Goal: Transaction & Acquisition: Purchase product/service

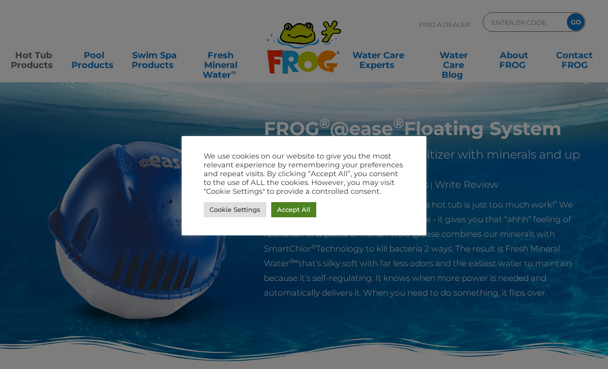
click at [290, 214] on link "Accept All" at bounding box center [293, 209] width 45 height 15
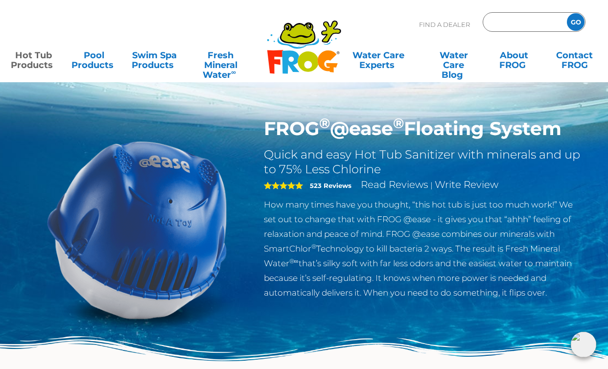
click at [524, 22] on input "Zip Code Form" at bounding box center [524, 22] width 66 height 14
type input "jacuz"
click at [576, 22] on input "GO" at bounding box center [576, 22] width 18 height 18
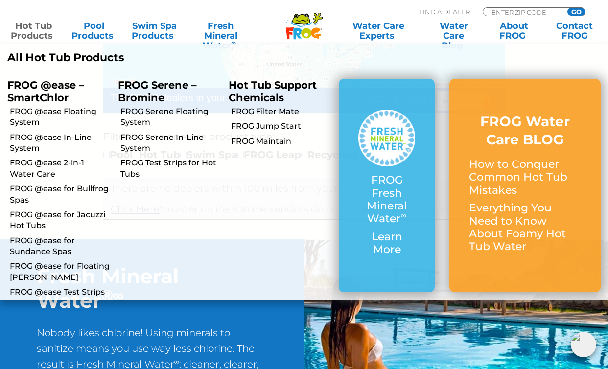
scroll to position [255, 0]
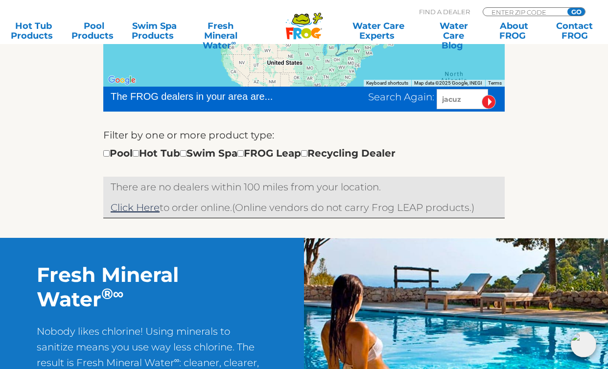
click at [326, 62] on div at bounding box center [304, 38] width 402 height 98
click at [98, 93] on div "← Move left → Move right ↑ Move up ↓ Move down + Zoom in - Zoom out Home Jump l…" at bounding box center [304, 107] width 602 height 262
click at [35, 36] on link "Hot Tub Products" at bounding box center [33, 31] width 47 height 20
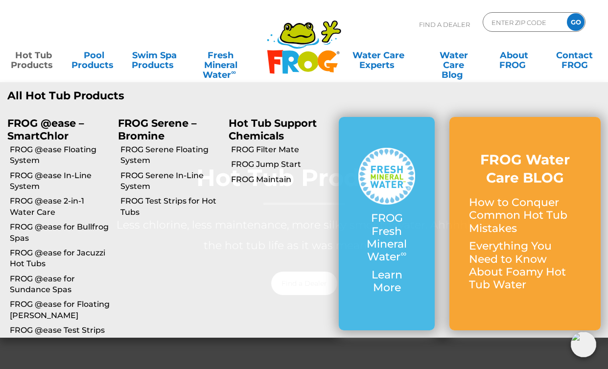
scroll to position [81, 0]
click at [43, 176] on link "FROG @ease In-Line System" at bounding box center [60, 181] width 101 height 22
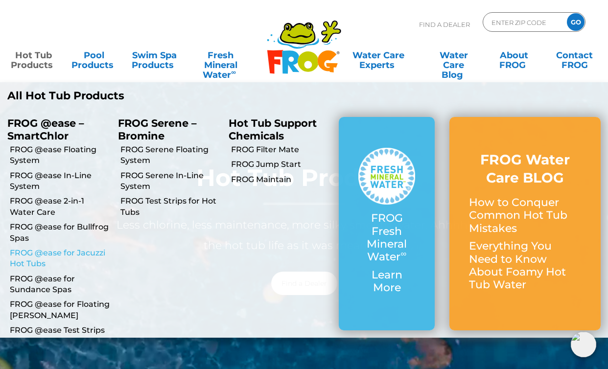
click at [32, 259] on link "FROG @ease for Jacuzzi Hot Tubs" at bounding box center [60, 259] width 101 height 22
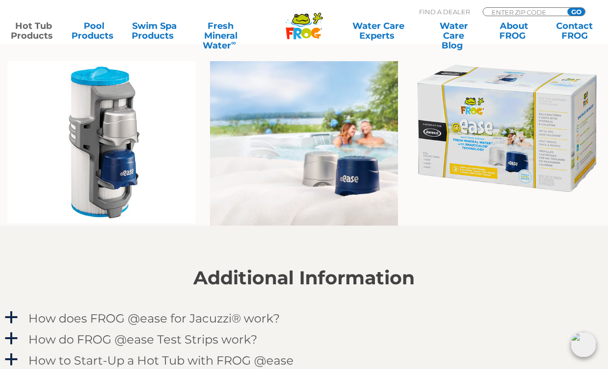
scroll to position [753, 0]
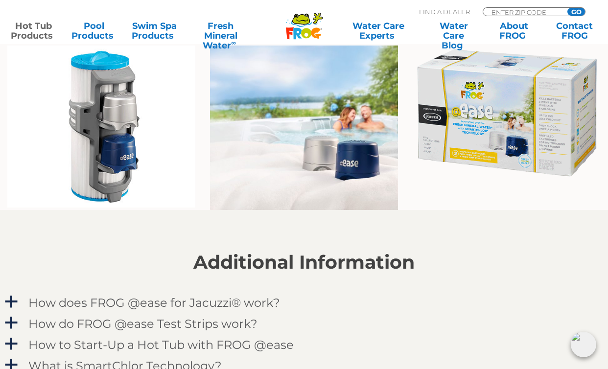
click at [530, 118] on img at bounding box center [507, 113] width 188 height 135
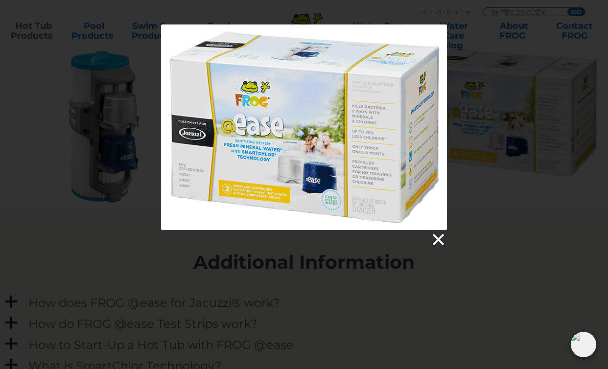
click at [436, 240] on link at bounding box center [438, 240] width 15 height 15
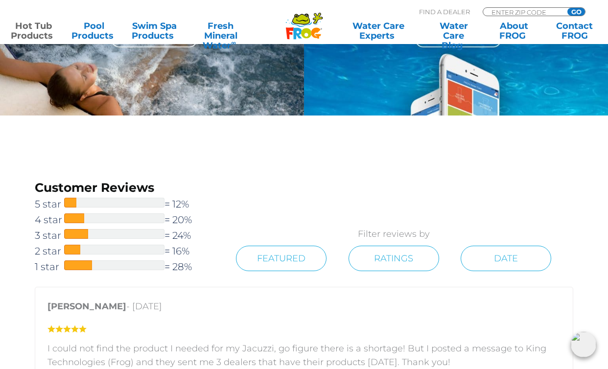
scroll to position [1287, 0]
click at [314, 251] on link "Featured" at bounding box center [281, 258] width 91 height 25
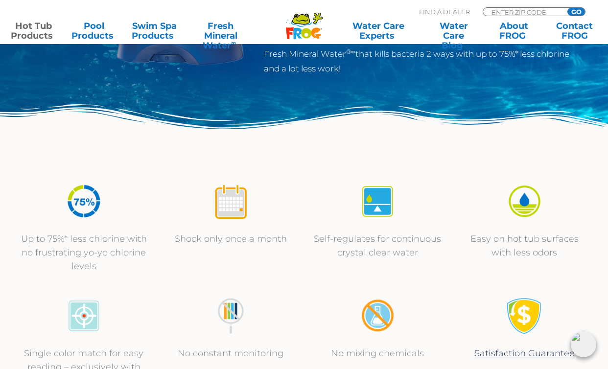
scroll to position [338, 0]
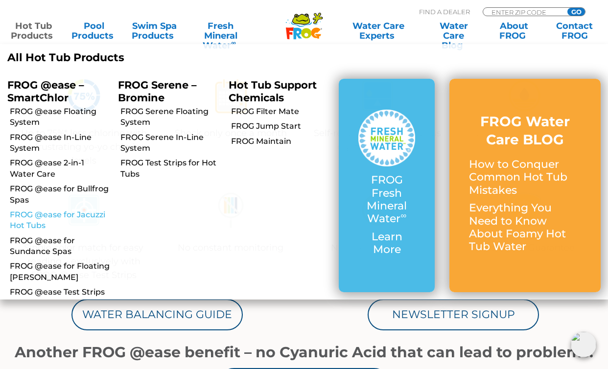
click at [31, 217] on link "FROG @ease for Jacuzzi Hot Tubs" at bounding box center [60, 221] width 101 height 22
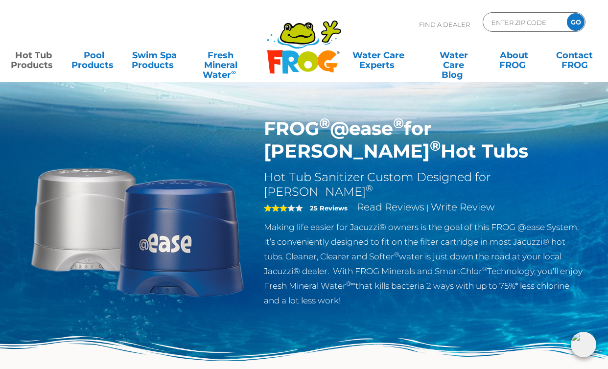
click at [159, 260] on img at bounding box center [137, 230] width 224 height 224
click at [111, 234] on img at bounding box center [137, 230] width 224 height 224
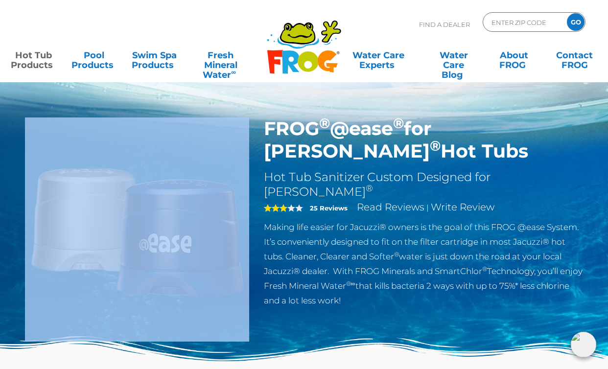
click at [111, 234] on img at bounding box center [137, 230] width 224 height 224
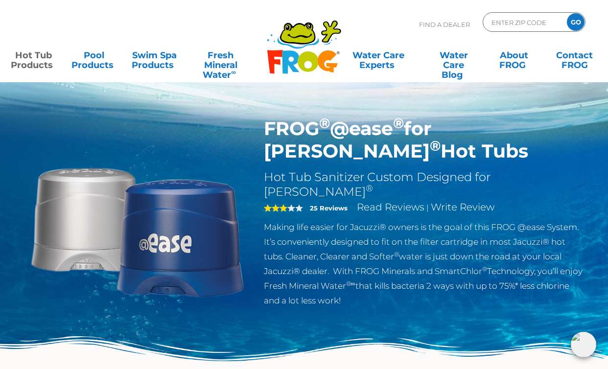
click at [326, 267] on p "Making life easier for Jacuzzi® owners is the goal of this FROG @ease System. I…" at bounding box center [424, 264] width 320 height 88
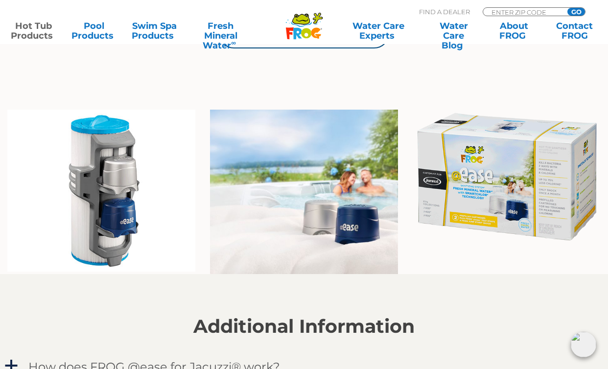
scroll to position [691, 0]
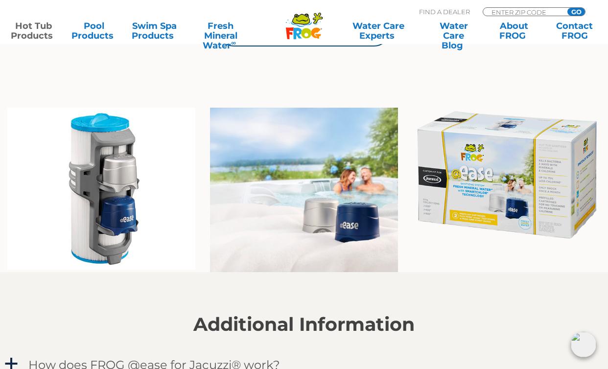
click at [93, 165] on img at bounding box center [101, 189] width 188 height 162
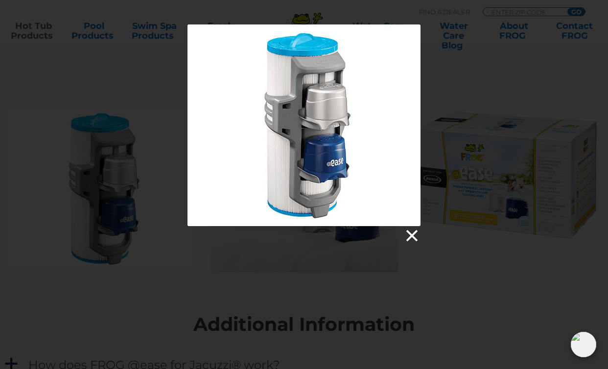
click at [412, 235] on link at bounding box center [411, 236] width 15 height 15
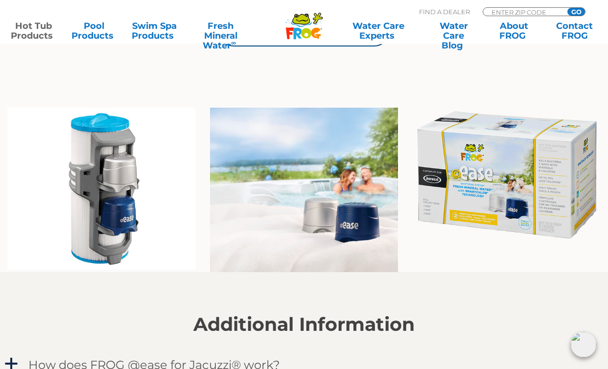
click at [522, 205] on img at bounding box center [507, 175] width 188 height 135
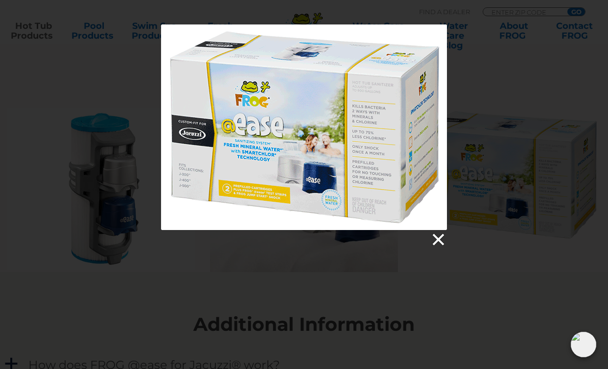
click at [438, 236] on link at bounding box center [438, 240] width 15 height 15
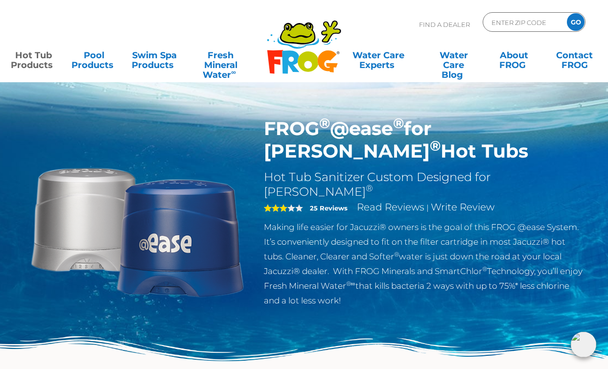
scroll to position [0, 0]
click at [296, 66] on icon ".st130{clip-path:url(#SVGID_2_);fill-rule:evenodd;clip-rule:evenodd;fill:#C3CC0…" at bounding box center [303, 47] width 75 height 55
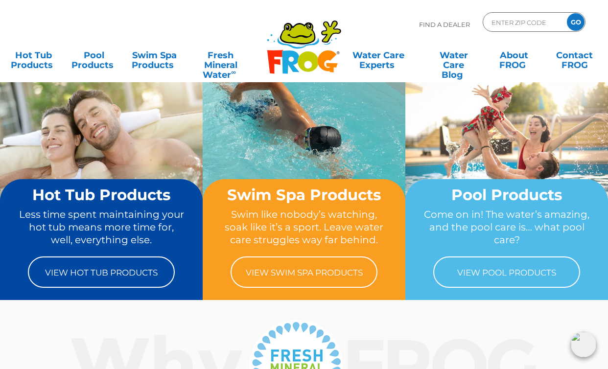
scroll to position [9, 0]
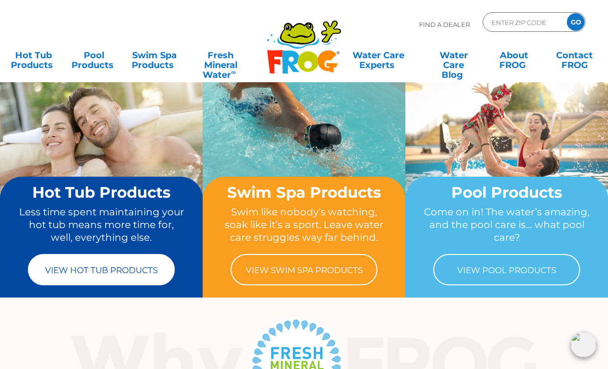
click at [125, 276] on link "View Hot Tub Products" at bounding box center [101, 269] width 147 height 31
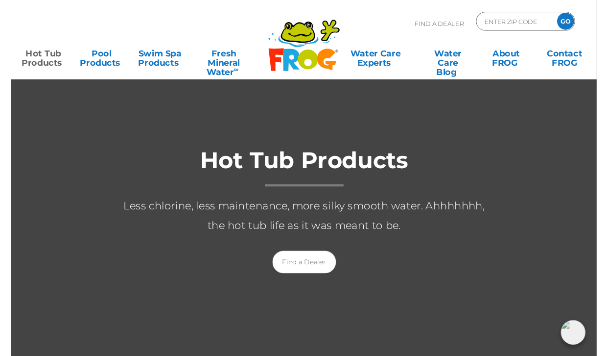
scroll to position [96, 0]
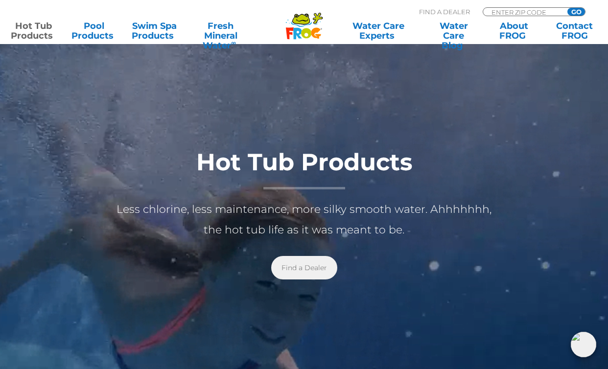
click at [298, 269] on link "Find a Dealer" at bounding box center [304, 268] width 66 height 24
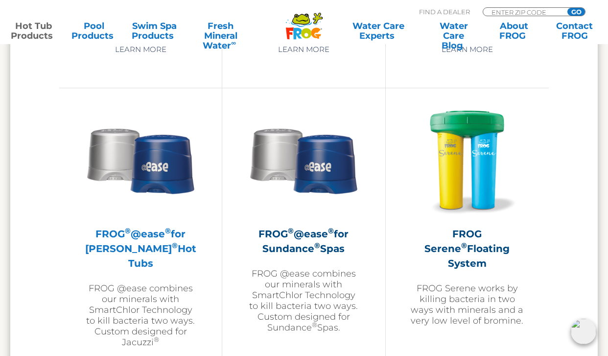
scroll to position [1708, 0]
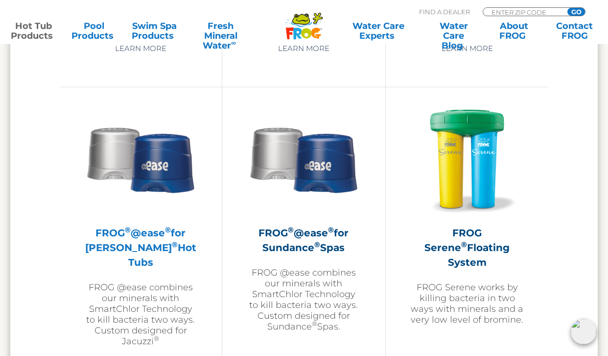
click at [144, 260] on h2 "FROG ® @ease ® for Jacuzzi ® Hot Tubs" at bounding box center [141, 247] width 114 height 44
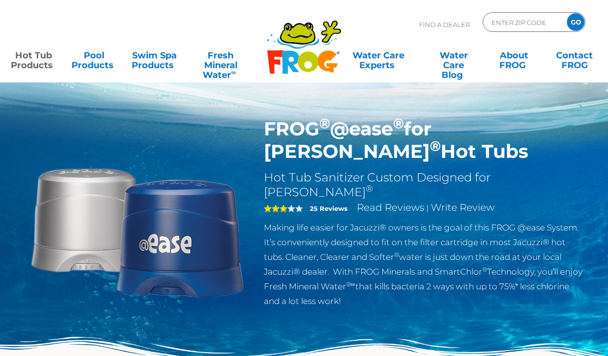
click at [209, 242] on img at bounding box center [137, 230] width 224 height 224
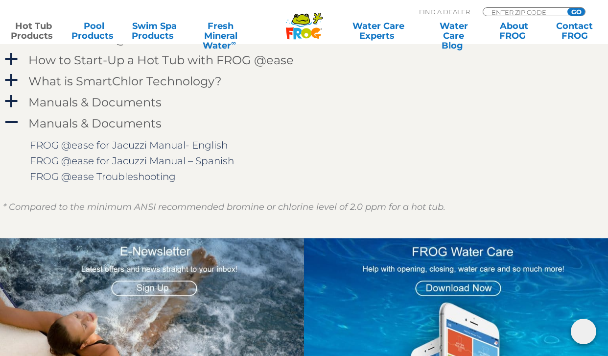
scroll to position [1042, 0]
